Goal: Book appointment/travel/reservation

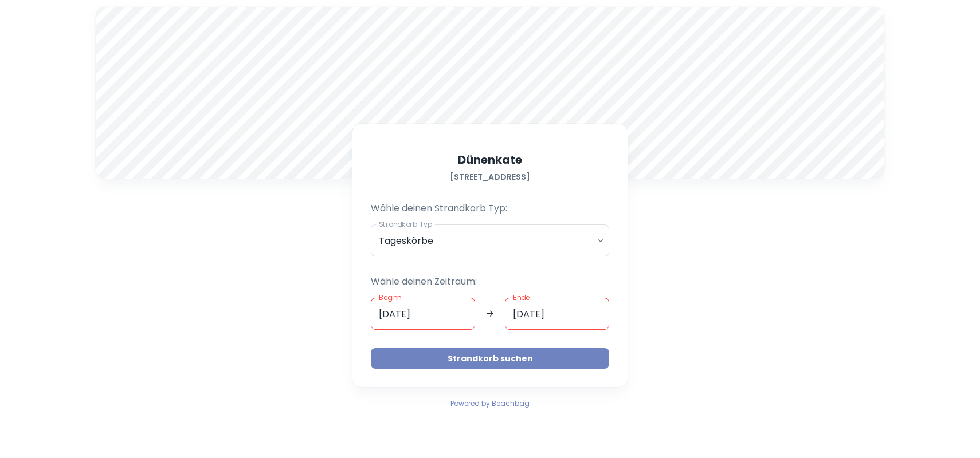
click at [505, 356] on button "Strandkorb suchen" at bounding box center [490, 358] width 238 height 21
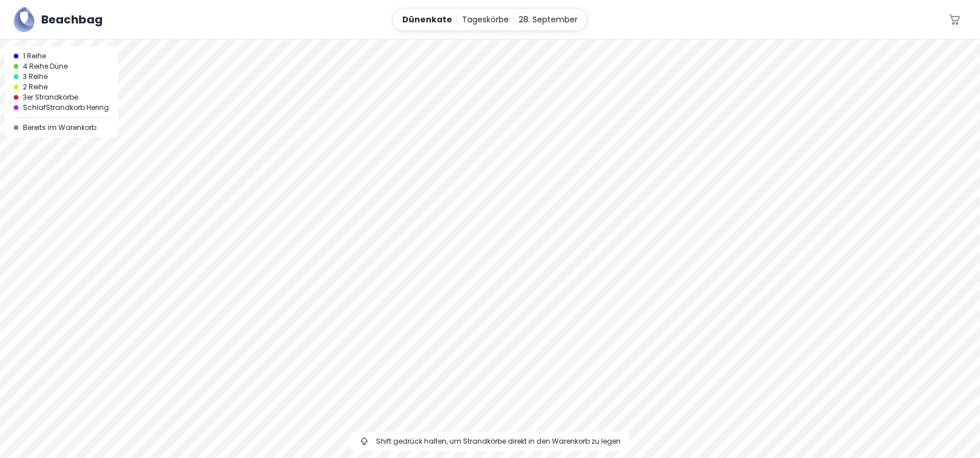
drag, startPoint x: 671, startPoint y: 181, endPoint x: 548, endPoint y: 327, distance: 191.4
click at [548, 328] on div at bounding box center [490, 249] width 980 height 419
drag, startPoint x: 576, startPoint y: 175, endPoint x: 574, endPoint y: 235, distance: 60.2
click at [574, 235] on div at bounding box center [490, 249] width 980 height 419
drag, startPoint x: 563, startPoint y: 195, endPoint x: 563, endPoint y: 236, distance: 41.2
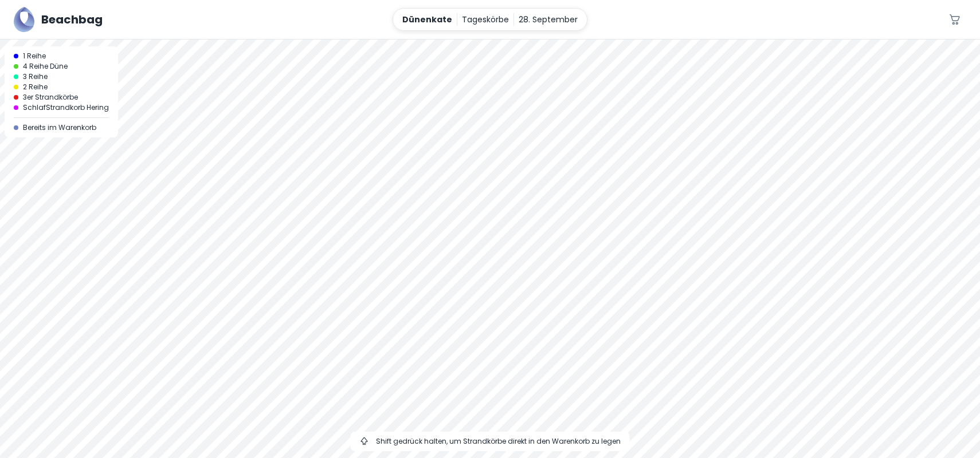
click at [563, 236] on div at bounding box center [490, 249] width 980 height 419
drag, startPoint x: 549, startPoint y: 168, endPoint x: 467, endPoint y: 274, distance: 134.0
click at [467, 274] on div at bounding box center [490, 249] width 980 height 419
drag, startPoint x: 496, startPoint y: 140, endPoint x: 489, endPoint y: 177, distance: 37.3
click at [489, 177] on div at bounding box center [490, 249] width 980 height 419
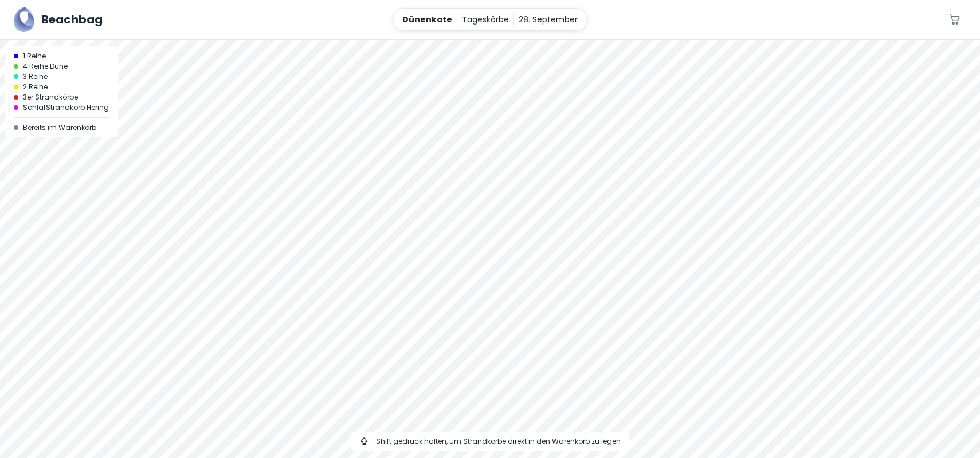
drag, startPoint x: 581, startPoint y: 123, endPoint x: 452, endPoint y: 304, distance: 222.2
click at [452, 304] on div at bounding box center [490, 249] width 980 height 419
drag, startPoint x: 588, startPoint y: 148, endPoint x: 514, endPoint y: 227, distance: 109.0
click at [514, 227] on div at bounding box center [490, 249] width 980 height 419
drag, startPoint x: 477, startPoint y: 238, endPoint x: 415, endPoint y: 158, distance: 101.6
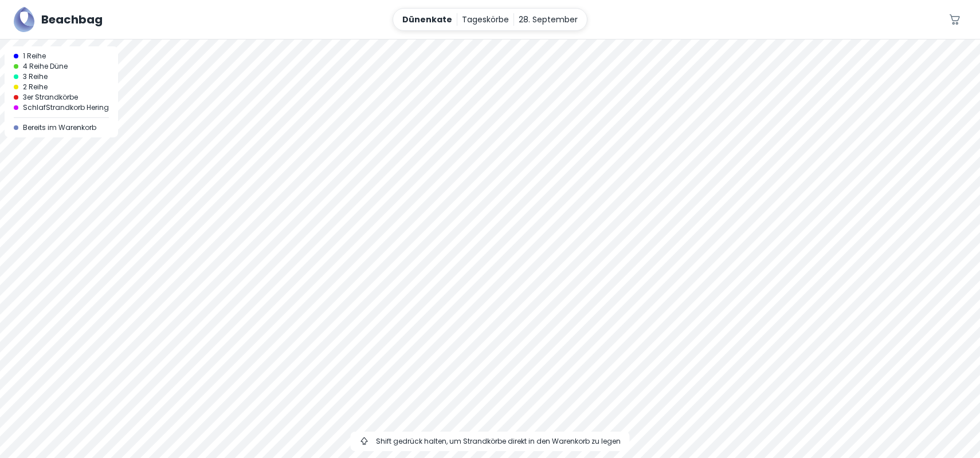
click at [415, 158] on div at bounding box center [490, 249] width 980 height 419
drag, startPoint x: 438, startPoint y: 203, endPoint x: 613, endPoint y: 180, distance: 176.8
click at [613, 180] on div at bounding box center [490, 249] width 980 height 419
click at [609, 191] on div at bounding box center [490, 249] width 980 height 419
drag, startPoint x: 608, startPoint y: 159, endPoint x: 610, endPoint y: 212, distance: 53.3
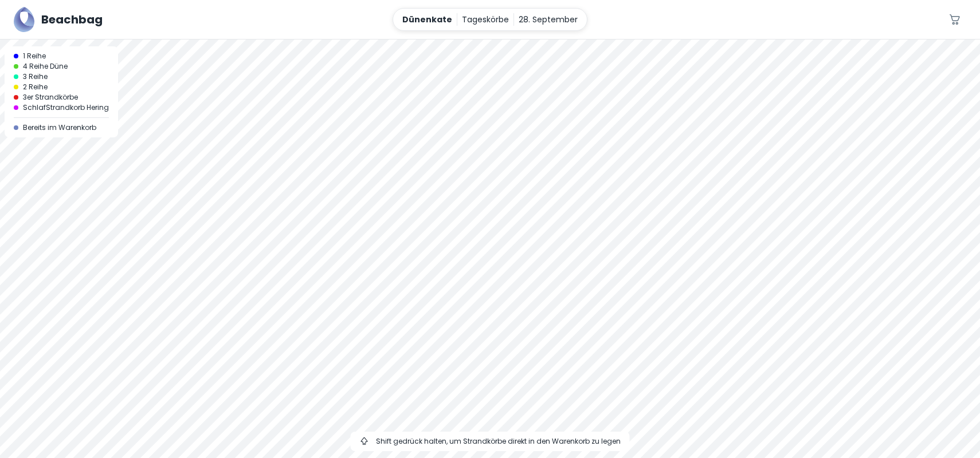
click at [610, 214] on div at bounding box center [490, 249] width 980 height 419
drag, startPoint x: 543, startPoint y: 179, endPoint x: 560, endPoint y: 343, distance: 164.2
click at [560, 343] on div at bounding box center [490, 249] width 980 height 419
drag, startPoint x: 632, startPoint y: 248, endPoint x: 474, endPoint y: 99, distance: 217.2
click at [474, 99] on div at bounding box center [490, 249] width 980 height 419
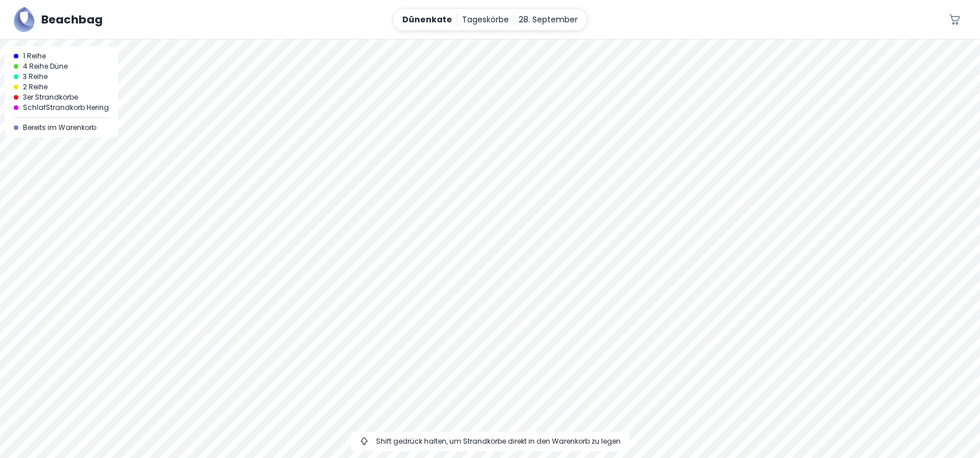
drag, startPoint x: 478, startPoint y: 231, endPoint x: 446, endPoint y: 110, distance: 125.5
click at [446, 110] on div at bounding box center [490, 249] width 980 height 419
drag, startPoint x: 484, startPoint y: 273, endPoint x: 478, endPoint y: 176, distance: 97.0
click at [478, 176] on div at bounding box center [490, 249] width 980 height 419
drag, startPoint x: 462, startPoint y: 143, endPoint x: 475, endPoint y: 223, distance: 80.7
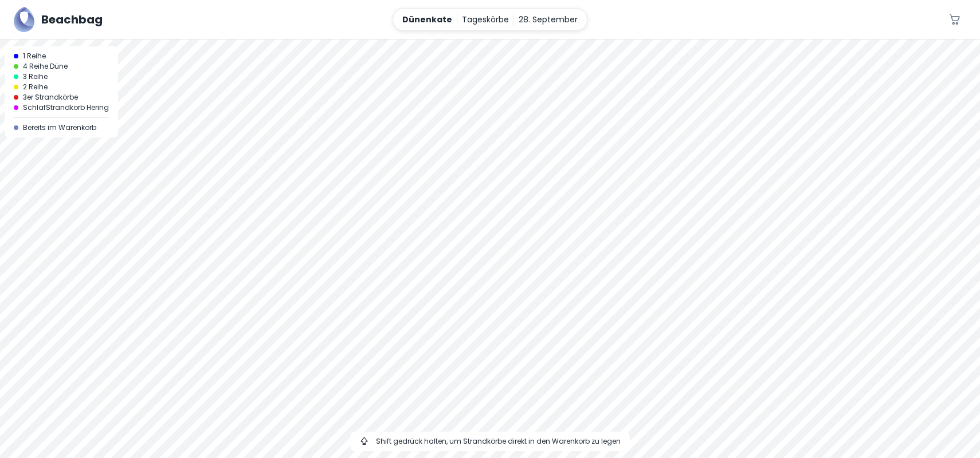
click at [475, 223] on div at bounding box center [490, 249] width 980 height 419
drag, startPoint x: 389, startPoint y: 172, endPoint x: 492, endPoint y: 238, distance: 122.1
click at [492, 240] on div at bounding box center [490, 249] width 980 height 419
drag, startPoint x: 439, startPoint y: 191, endPoint x: 502, endPoint y: 242, distance: 81.1
click at [502, 242] on div at bounding box center [490, 249] width 980 height 419
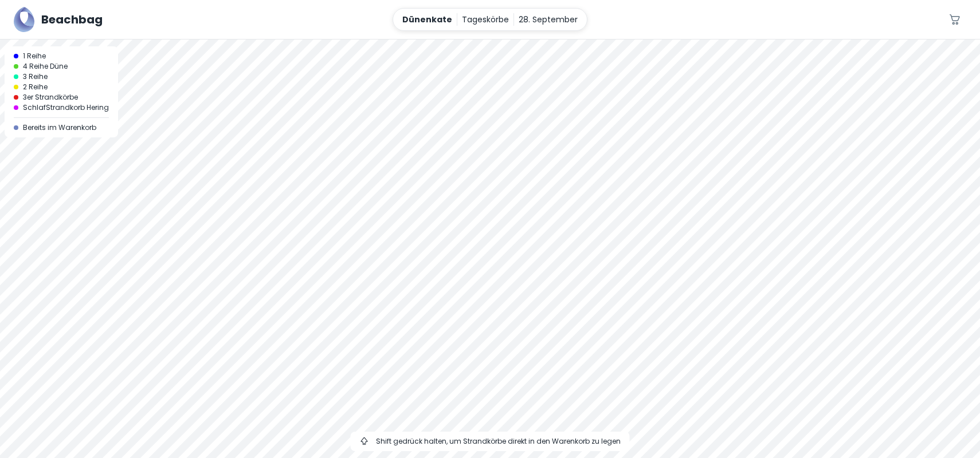
drag, startPoint x: 514, startPoint y: 178, endPoint x: 455, endPoint y: 284, distance: 121.3
click at [455, 284] on div at bounding box center [490, 249] width 980 height 419
